Goal: Information Seeking & Learning: Find specific fact

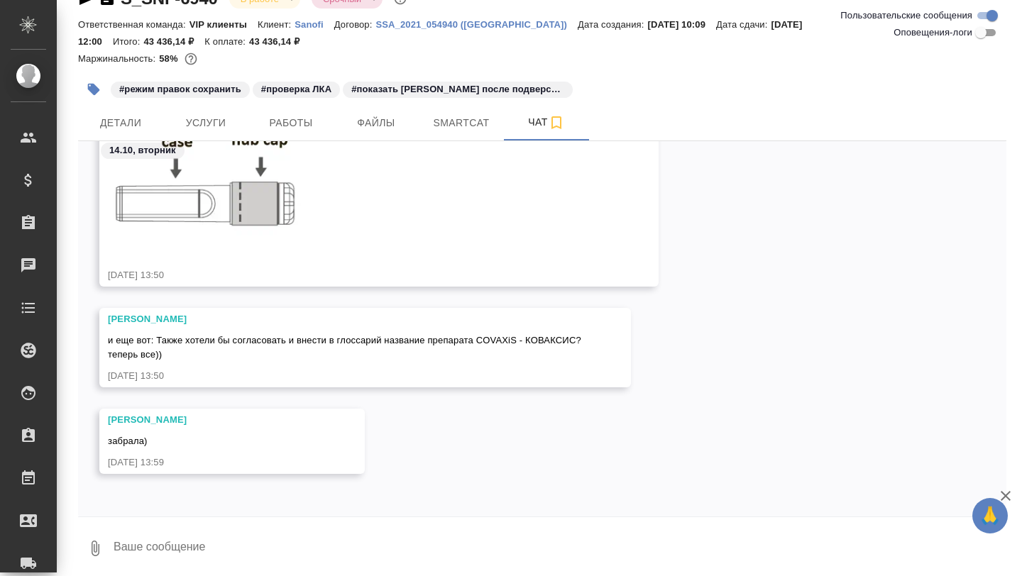
scroll to position [37, 0]
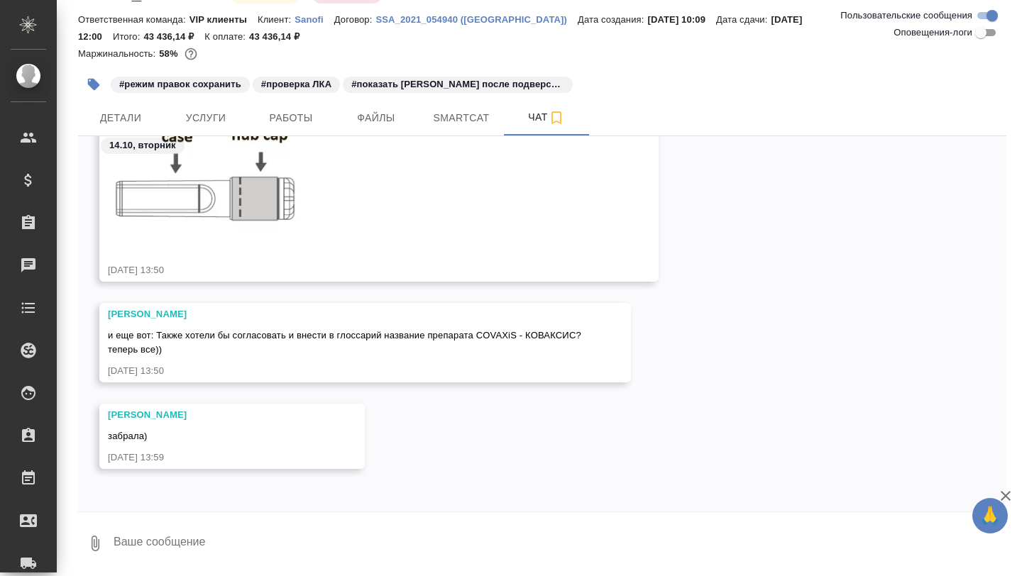
click at [360, 336] on span "и еще вот: Также хотели бы согласовать и внести в глоссарий название препарата …" at bounding box center [344, 342] width 473 height 25
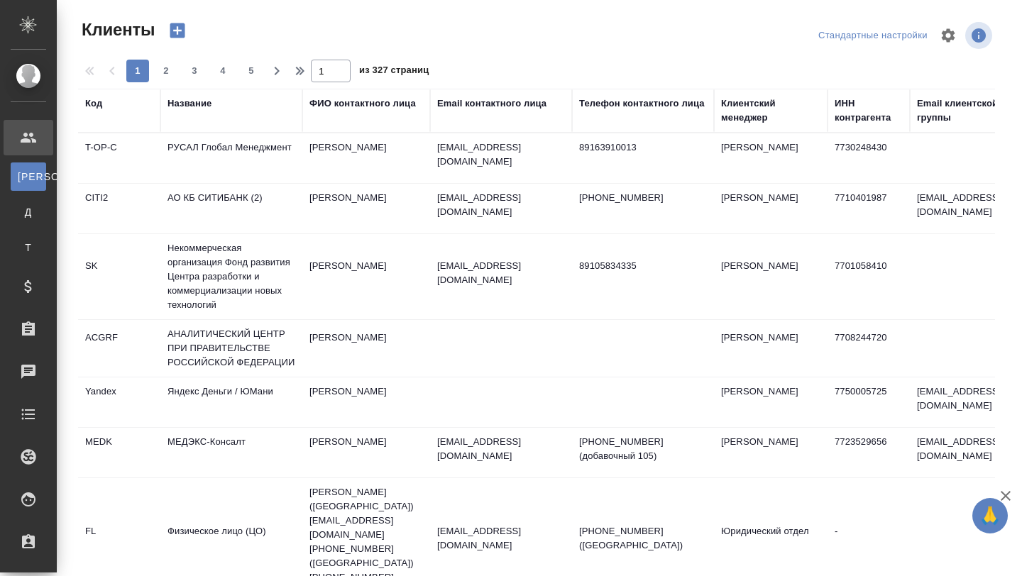
select select "RU"
click at [196, 102] on div "Название" at bounding box center [189, 103] width 44 height 14
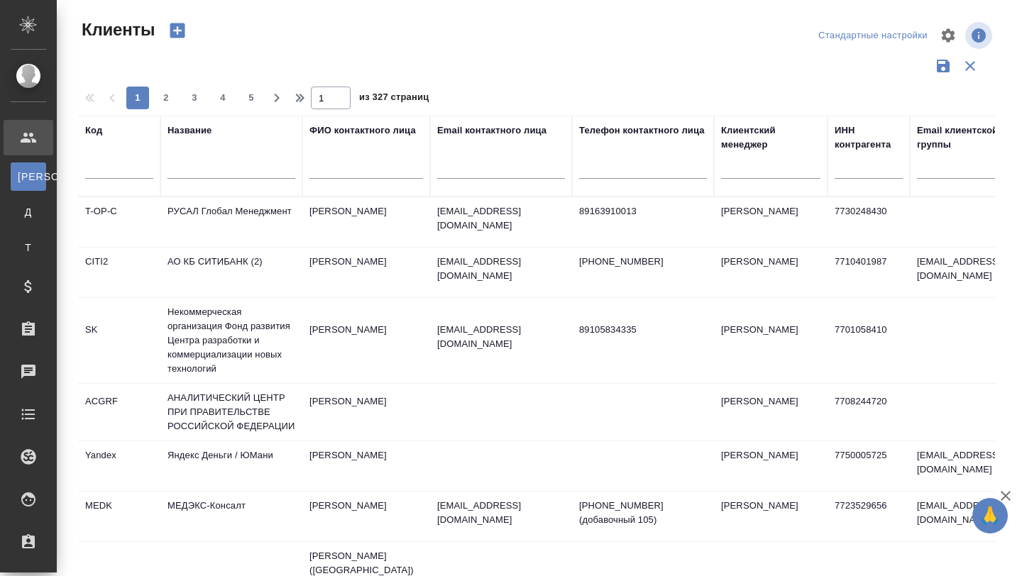
click at [194, 172] on input "text" at bounding box center [231, 170] width 128 height 18
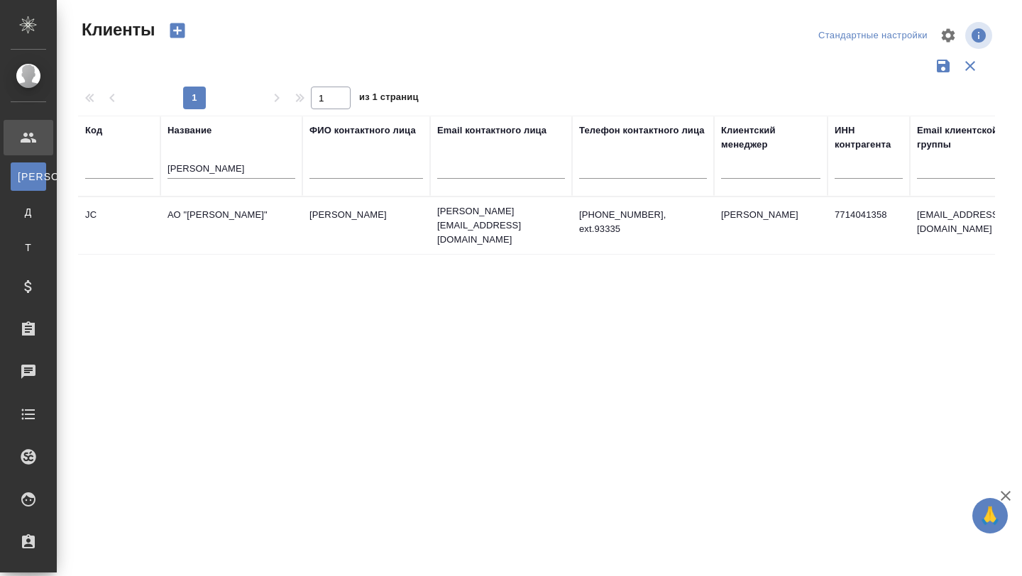
click at [207, 219] on td "АО "ДЖОНСОН КОНТРОЛС"" at bounding box center [231, 226] width 142 height 50
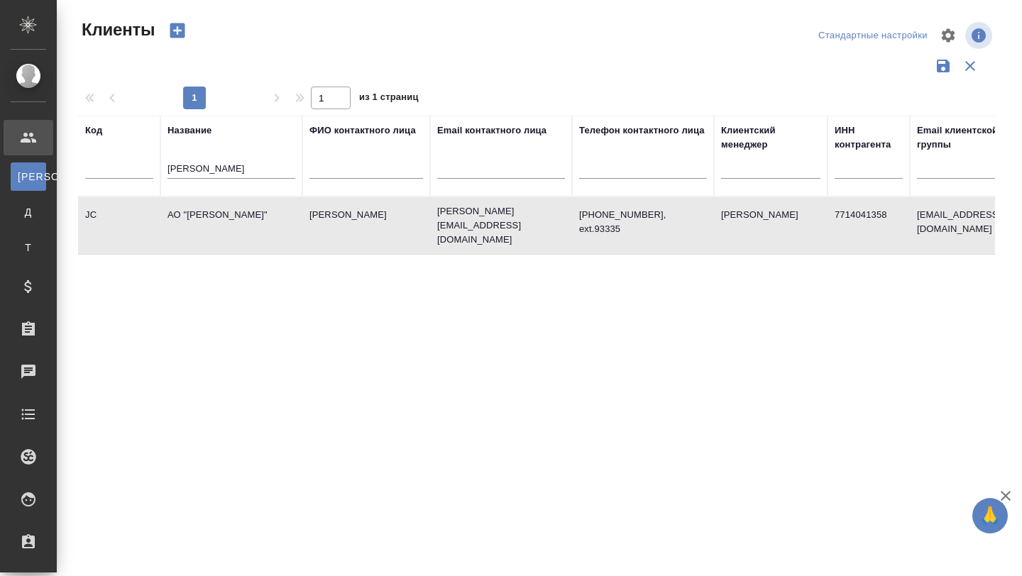
click at [211, 170] on input "джонсон" at bounding box center [231, 170] width 128 height 18
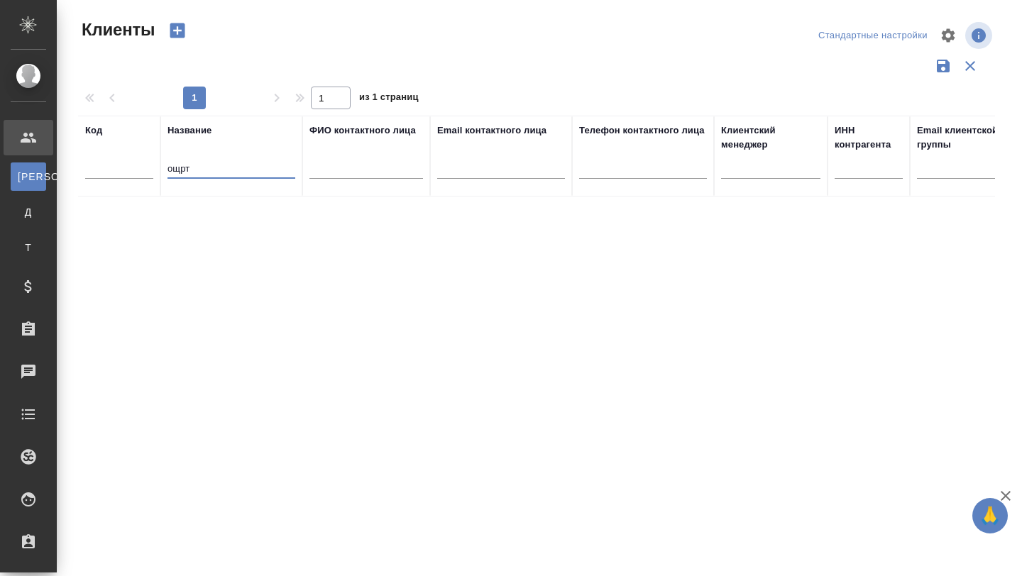
click at [201, 170] on input "ощрт" at bounding box center [231, 170] width 128 height 18
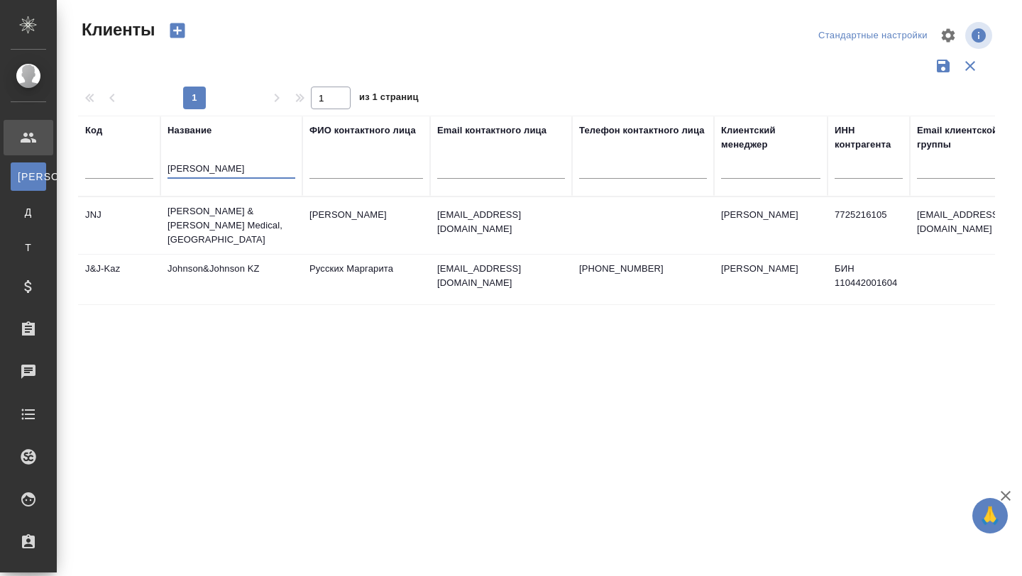
type input "john"
click at [209, 217] on td "Johnson & Johnson Medical, Russia" at bounding box center [231, 225] width 142 height 57
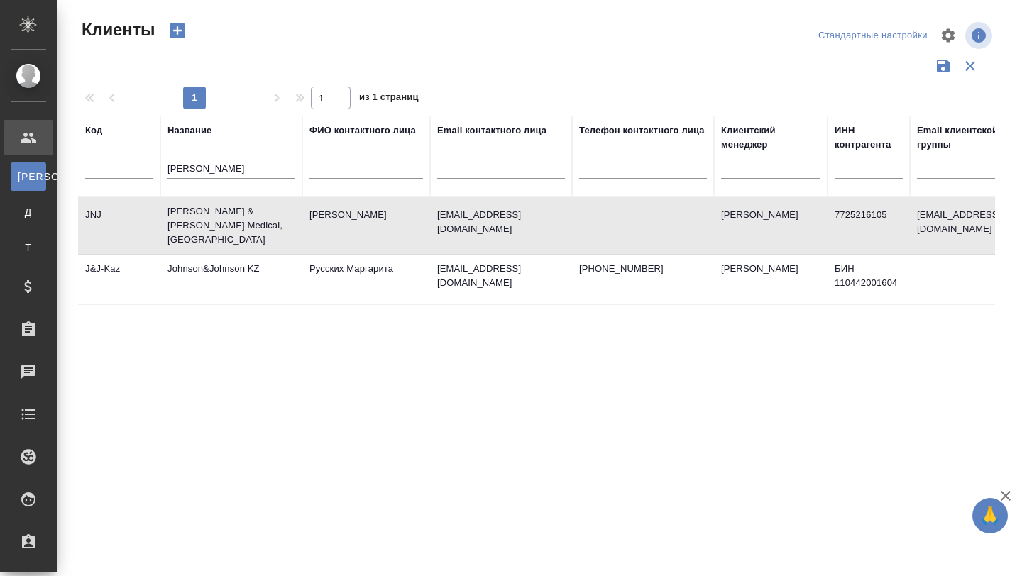
click at [209, 217] on td "Johnson & Johnson Medical, Russia" at bounding box center [231, 225] width 142 height 57
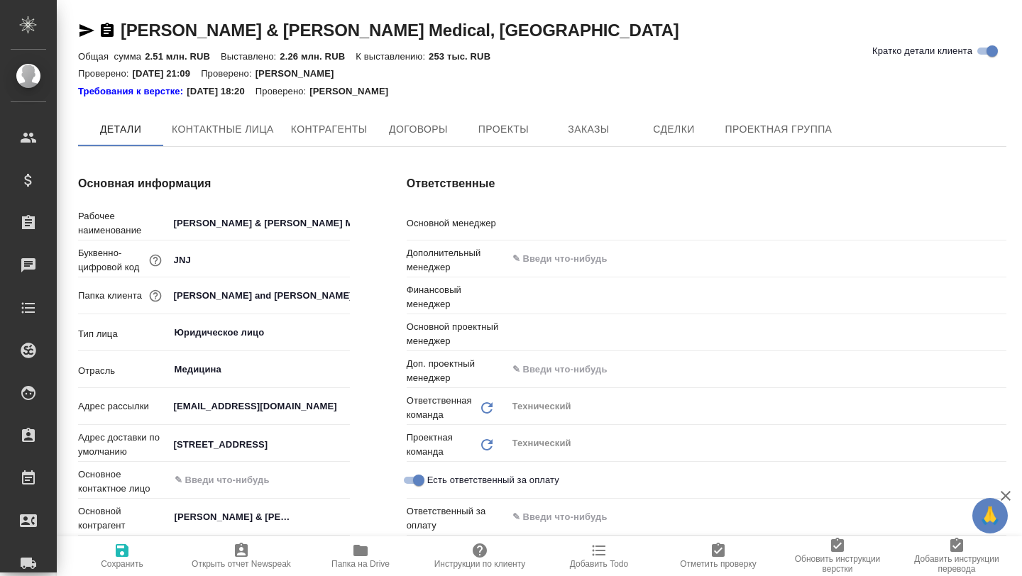
type textarea "x"
type input "Усманова Ольга"
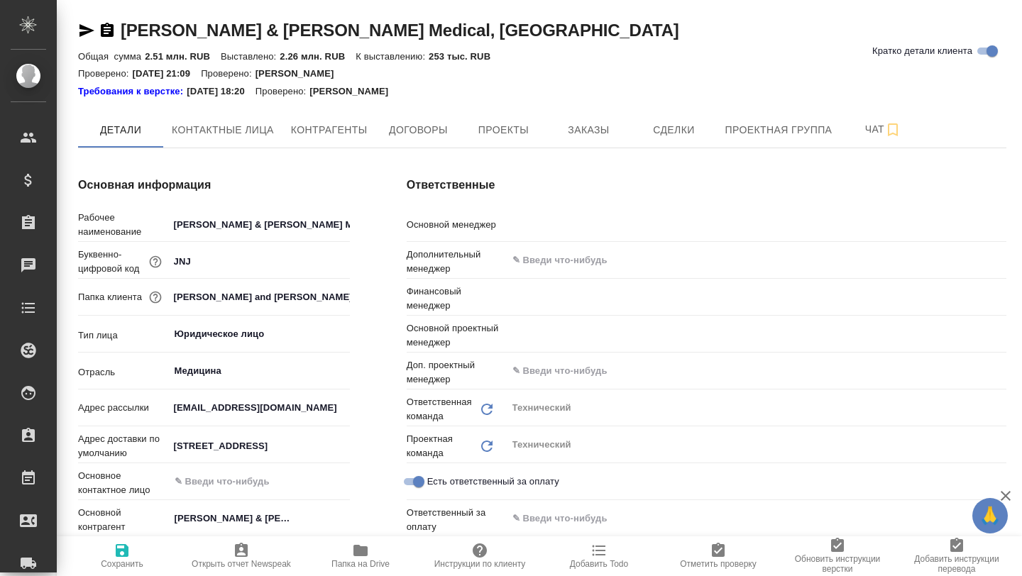
type input "Романенко Руфина"
type input "Сергеева Анастасия"
type textarea "x"
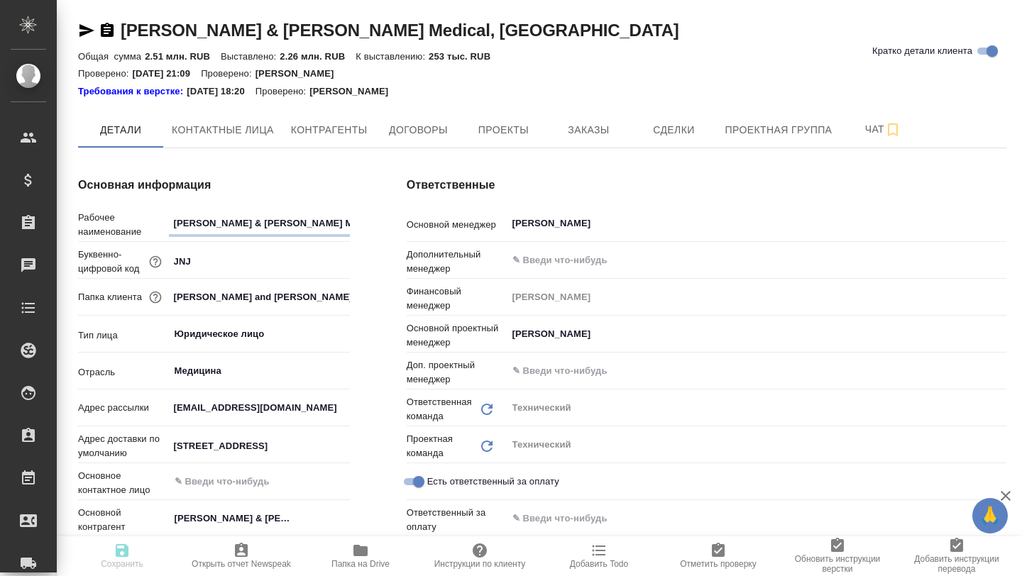
type textarea "x"
click at [354, 548] on icon "button" at bounding box center [360, 550] width 14 height 11
type textarea "x"
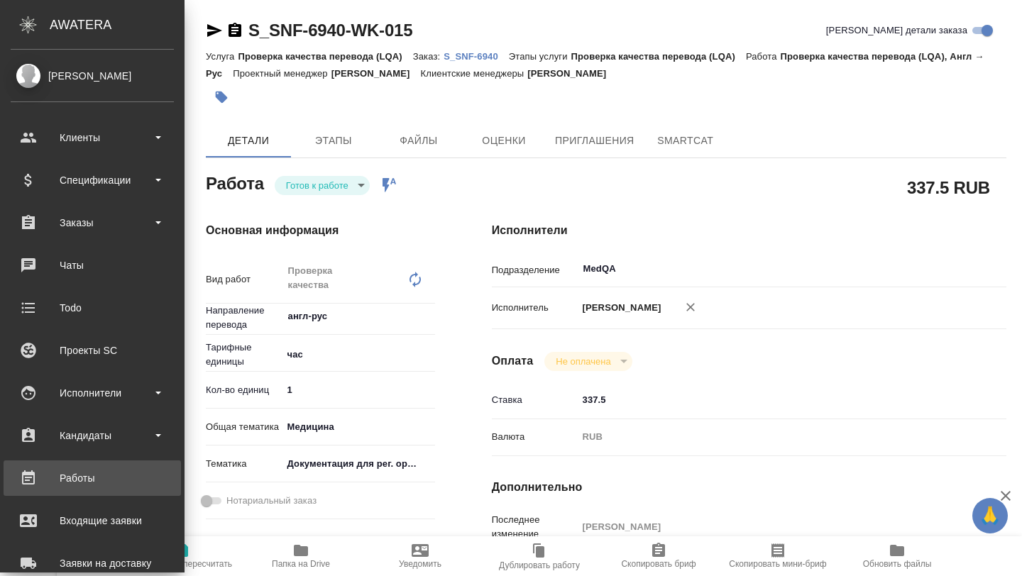
click at [86, 482] on div "Работы" at bounding box center [92, 477] width 163 height 21
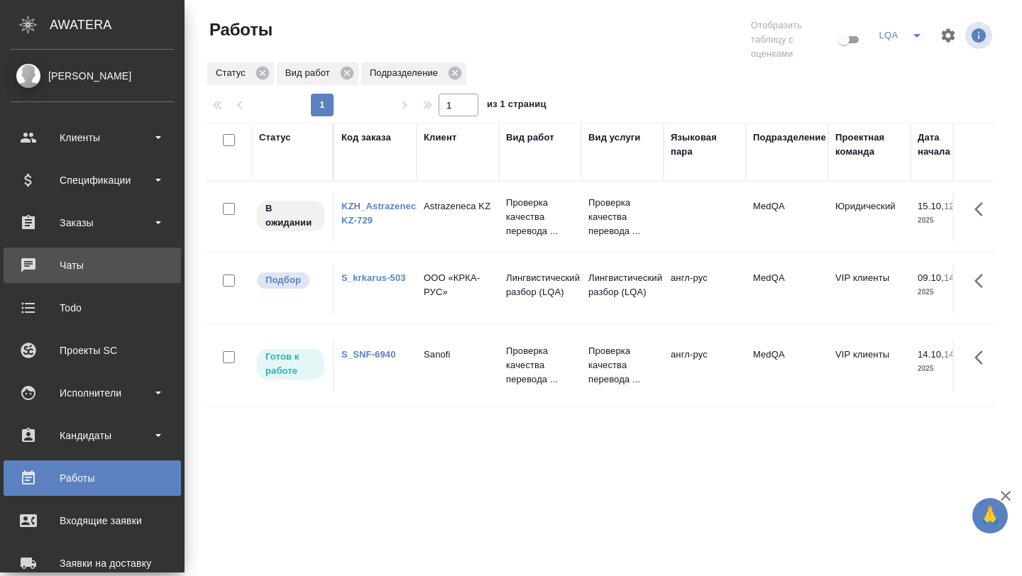
click at [80, 250] on link "0 Чаты" at bounding box center [92, 265] width 177 height 35
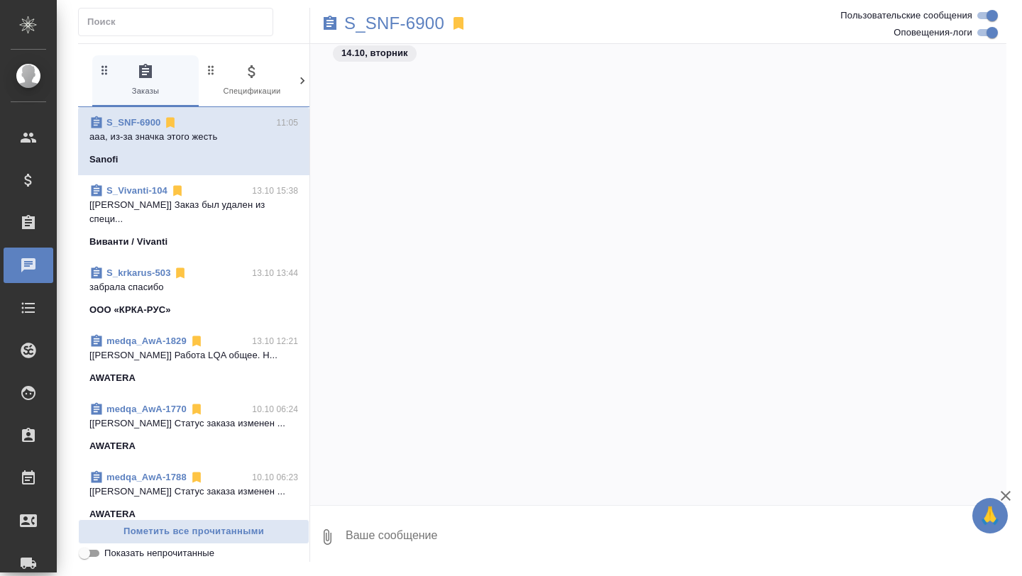
scroll to position [47907, 0]
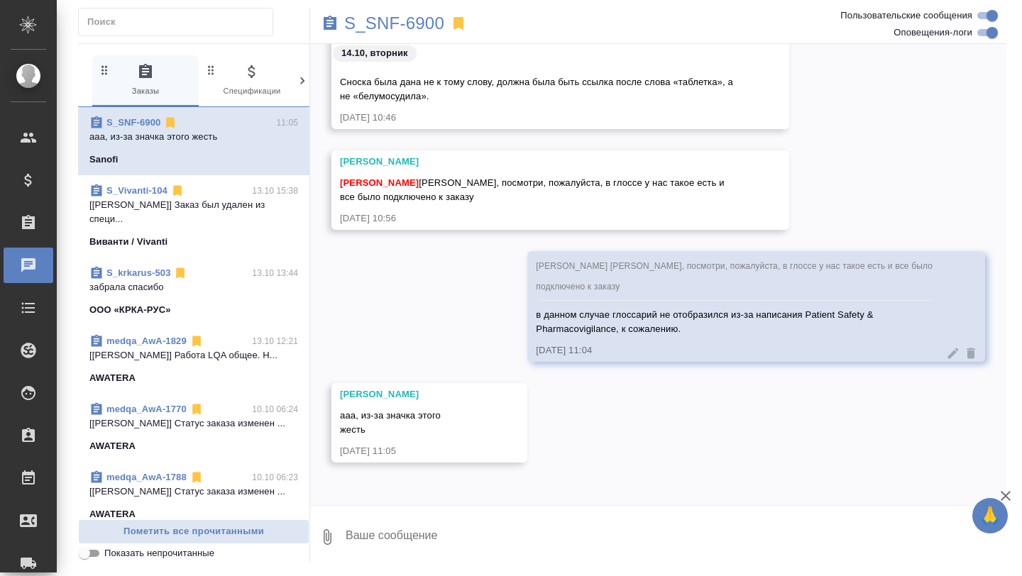
click at [194, 280] on p "забрала спасибо" at bounding box center [193, 287] width 209 height 14
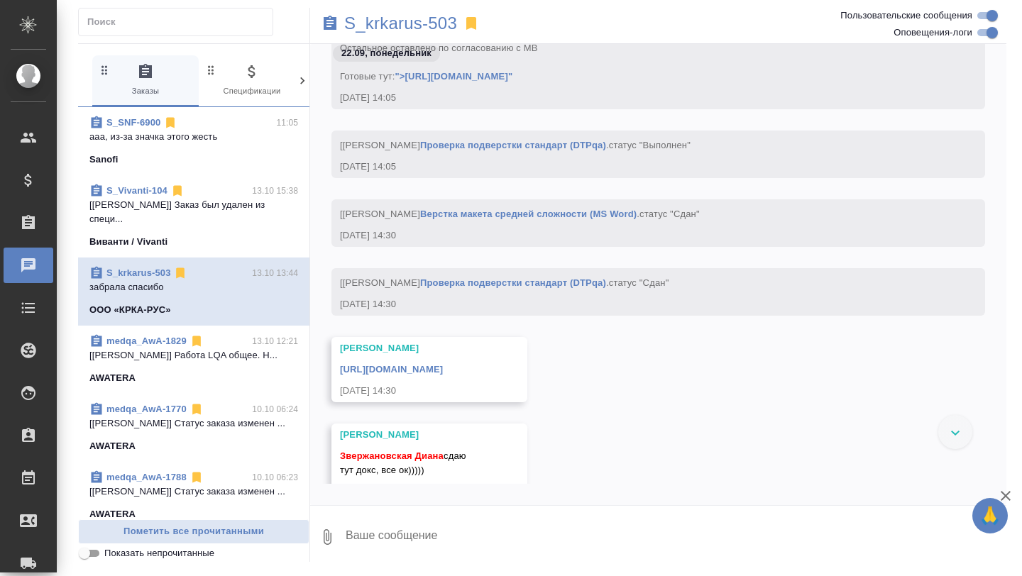
scroll to position [70315, 0]
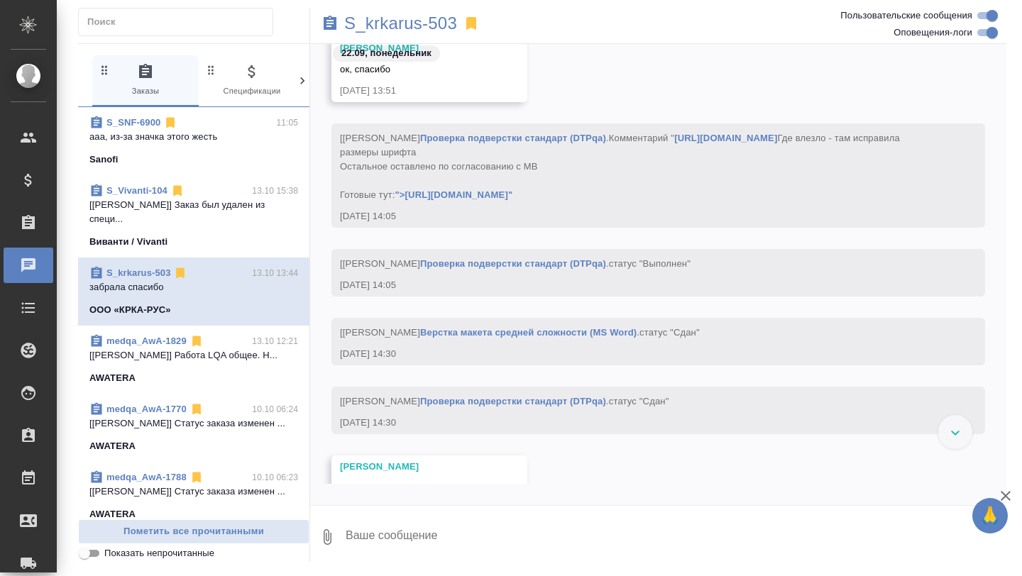
click at [980, 33] on input "Оповещения-логи" at bounding box center [991, 32] width 51 height 17
checkbox input "false"
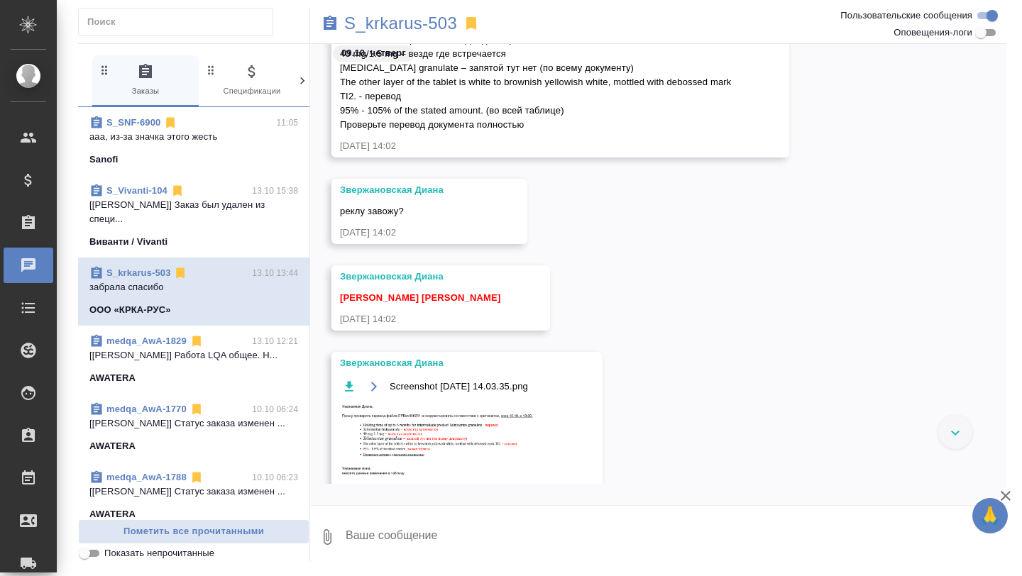
scroll to position [7456, 0]
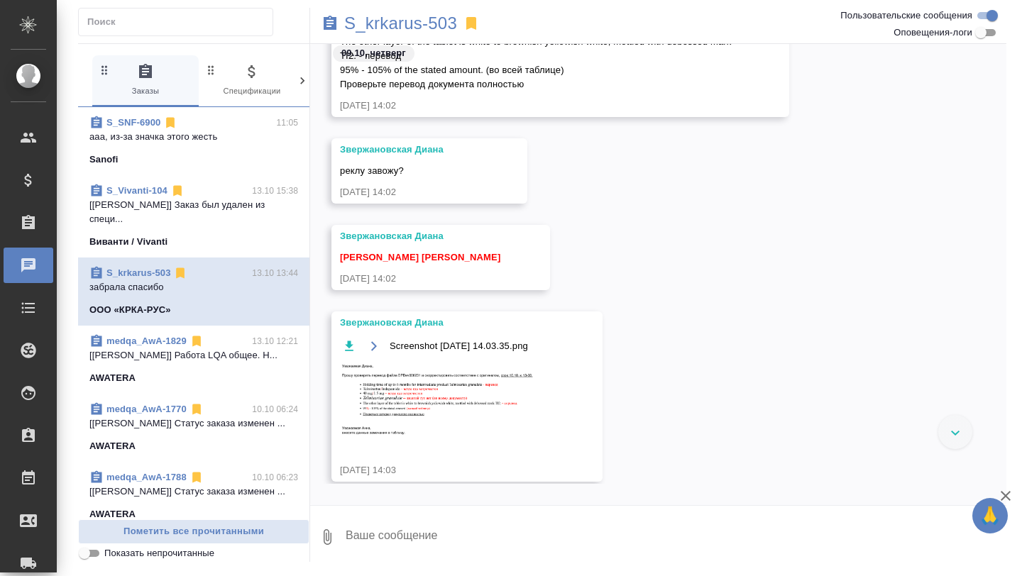
click at [456, 394] on img at bounding box center [446, 400] width 213 height 77
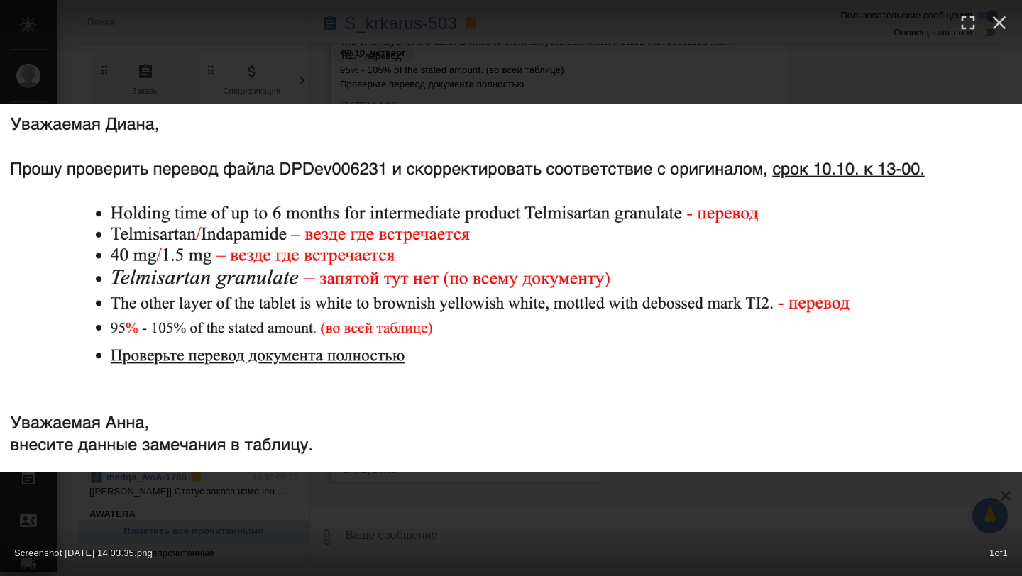
click at [482, 305] on img at bounding box center [511, 288] width 1022 height 368
click at [524, 77] on div "Screenshot [DATE] 14.03.35.png 1 of 1" at bounding box center [511, 288] width 1022 height 576
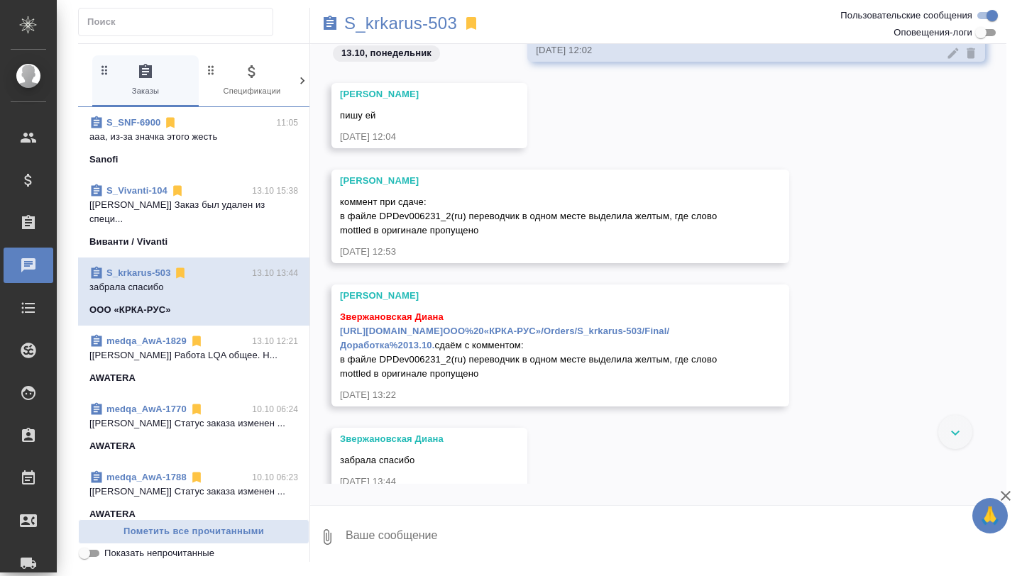
scroll to position [10726, 0]
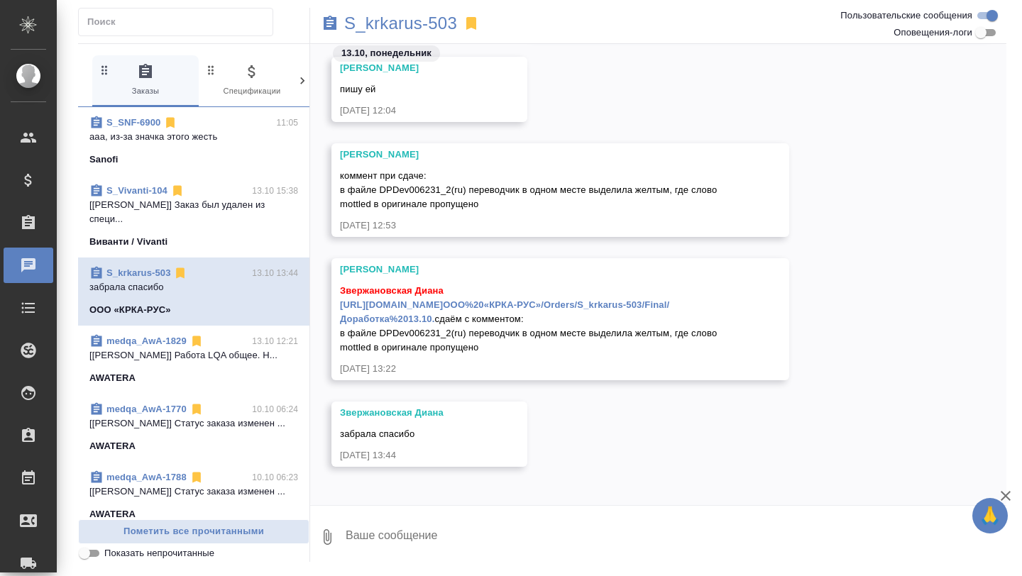
click at [418, 309] on link "[URL][DOMAIN_NAME]ООО%20«КРКА-РУС»/Orders/S_krkarus-503/Final/Доработка%2013.10." at bounding box center [504, 311] width 329 height 25
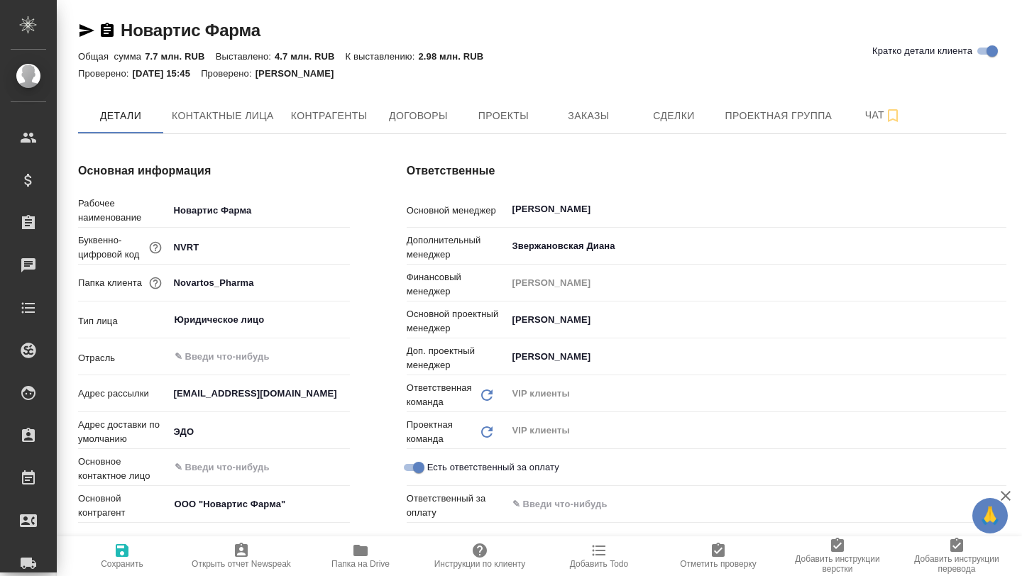
type textarea "x"
